Goal: Use online tool/utility

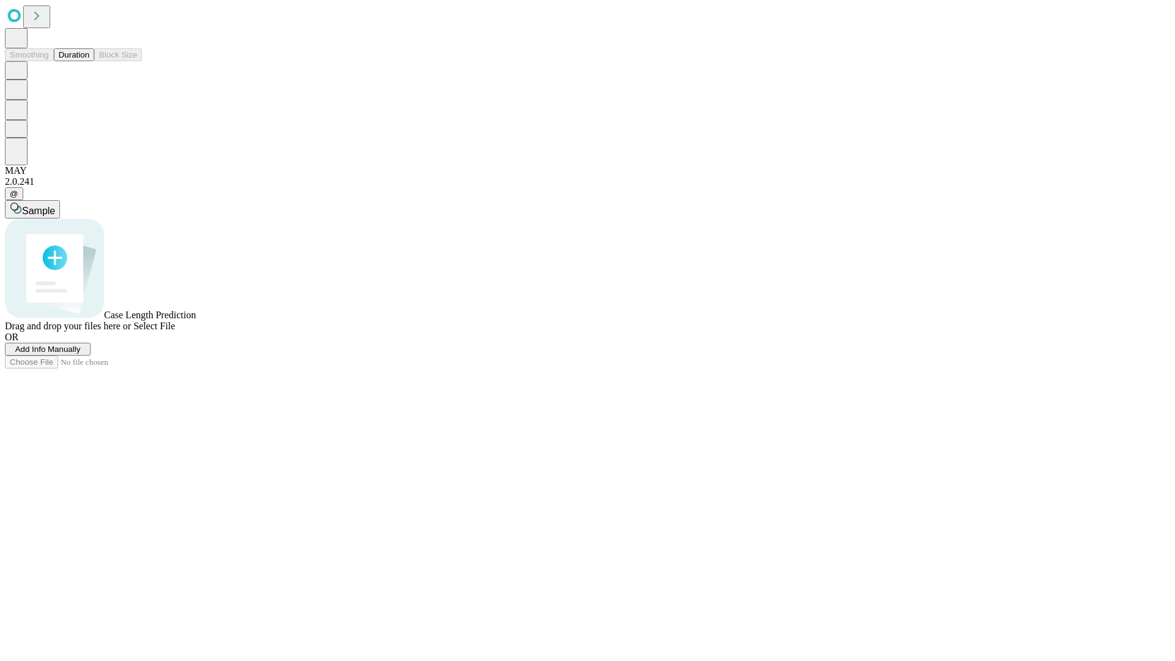
click at [175, 331] on span "Select File" at bounding box center [154, 326] width 42 height 10
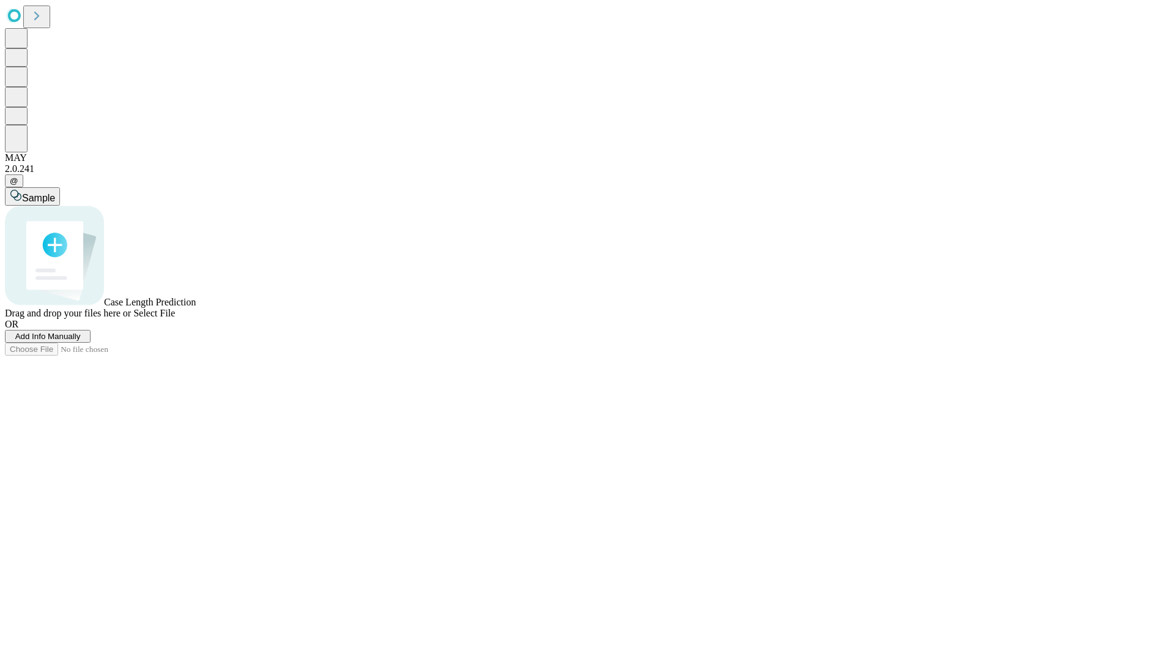
click at [175, 318] on span "Select File" at bounding box center [154, 313] width 42 height 10
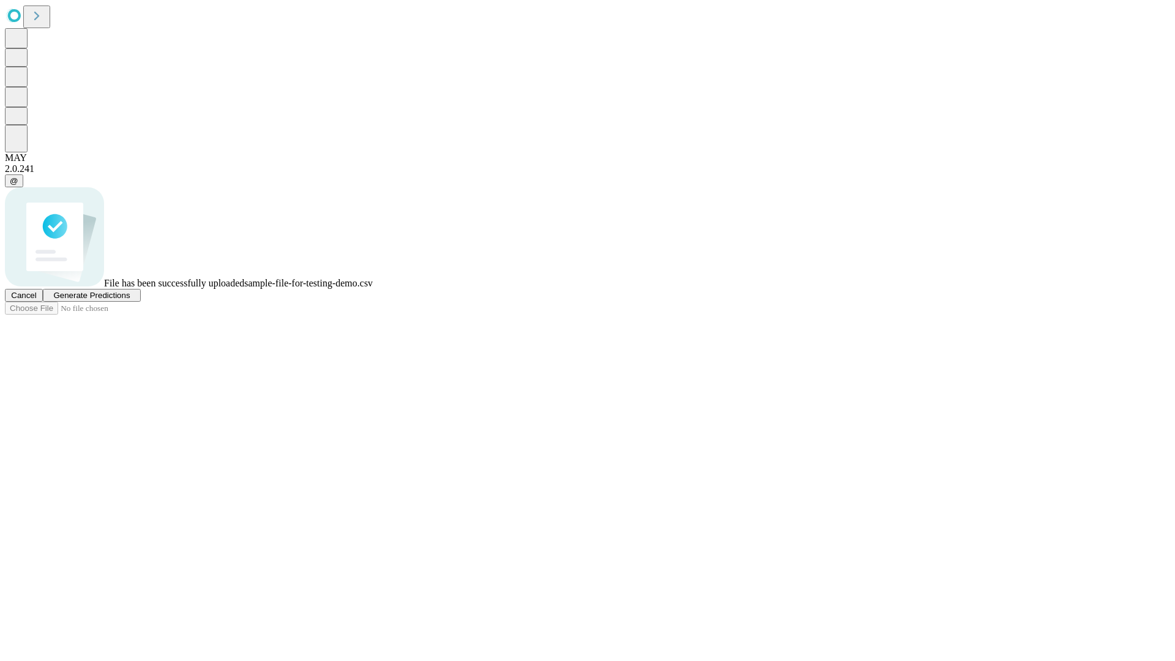
click at [130, 300] on span "Generate Predictions" at bounding box center [91, 295] width 77 height 9
